Goal: Task Accomplishment & Management: Use online tool/utility

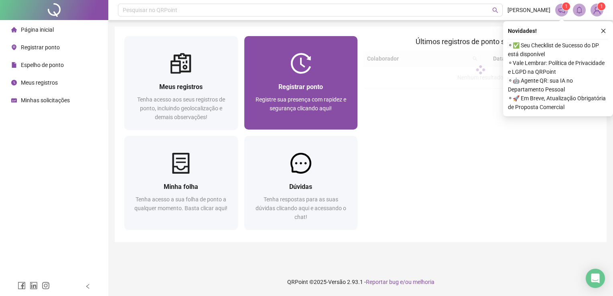
click at [326, 89] on div "Registrar ponto" at bounding box center [301, 87] width 94 height 10
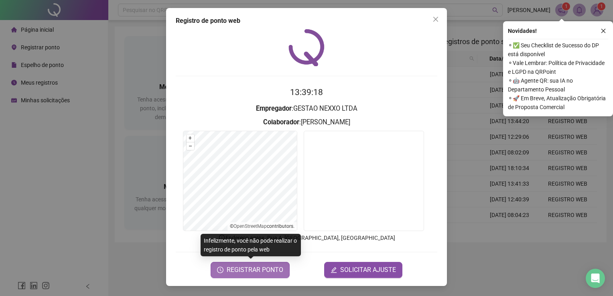
click at [250, 274] on span "REGISTRAR PONTO" at bounding box center [255, 270] width 57 height 10
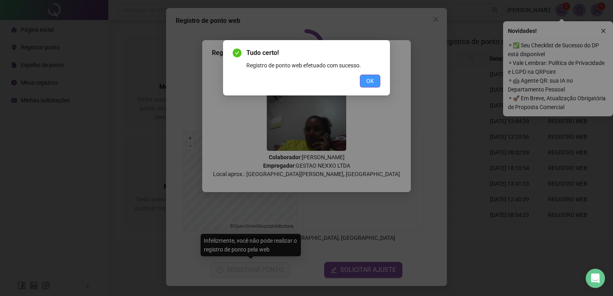
click at [374, 83] on button "OK" at bounding box center [370, 81] width 20 height 13
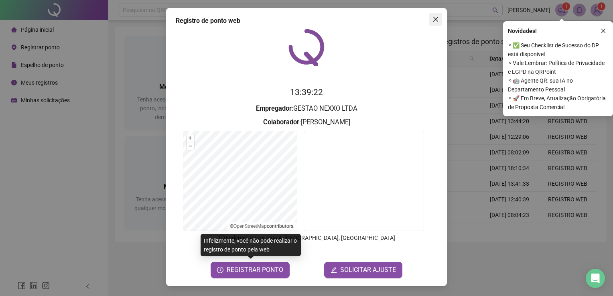
click at [435, 20] on icon "close" at bounding box center [435, 19] width 5 height 5
